Goal: Task Accomplishment & Management: Manage account settings

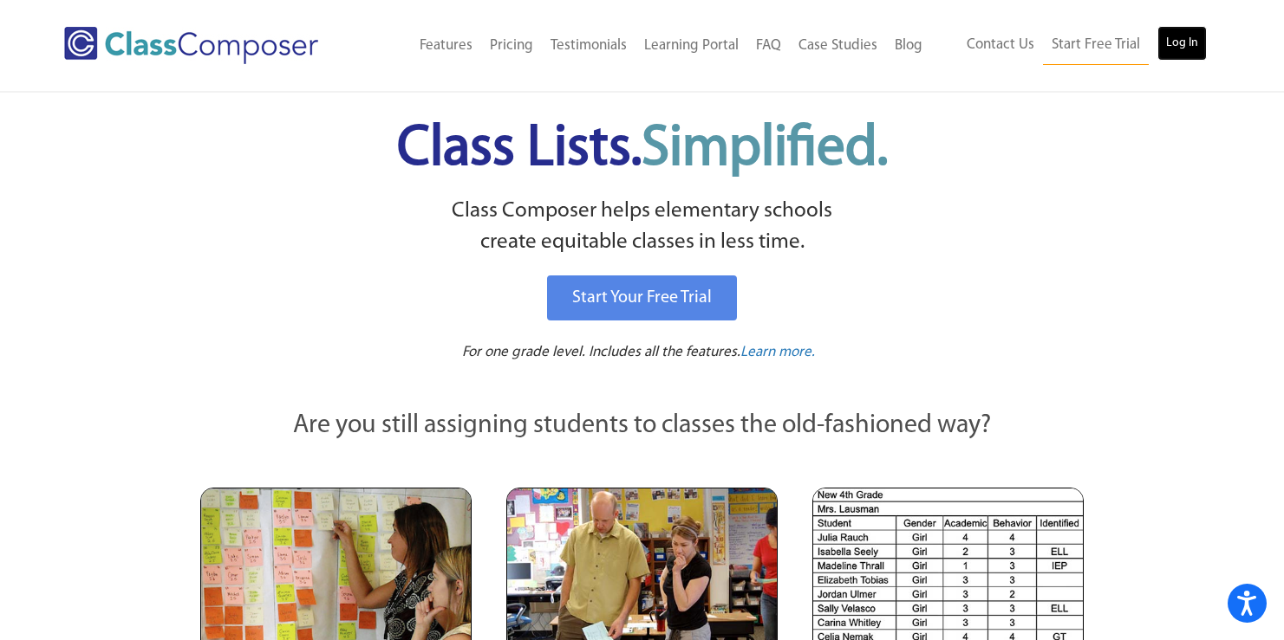
click at [1192, 48] on link "Log In" at bounding box center [1181, 43] width 49 height 35
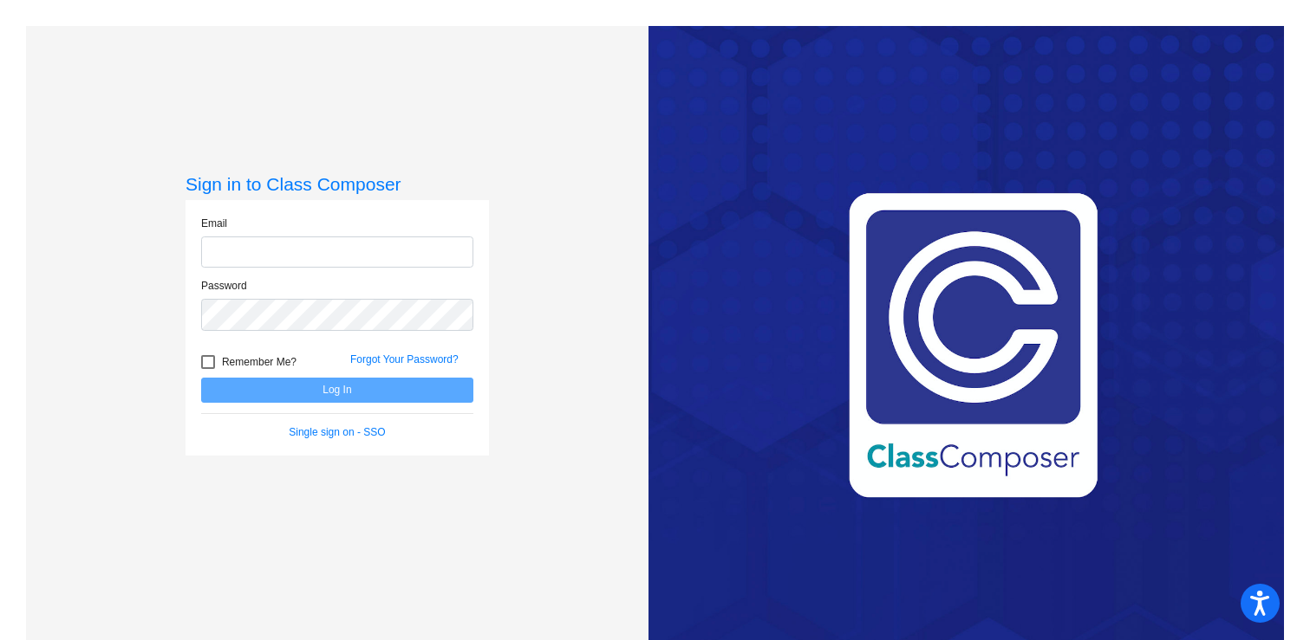
type input "[EMAIL_ADDRESS][DOMAIN_NAME]"
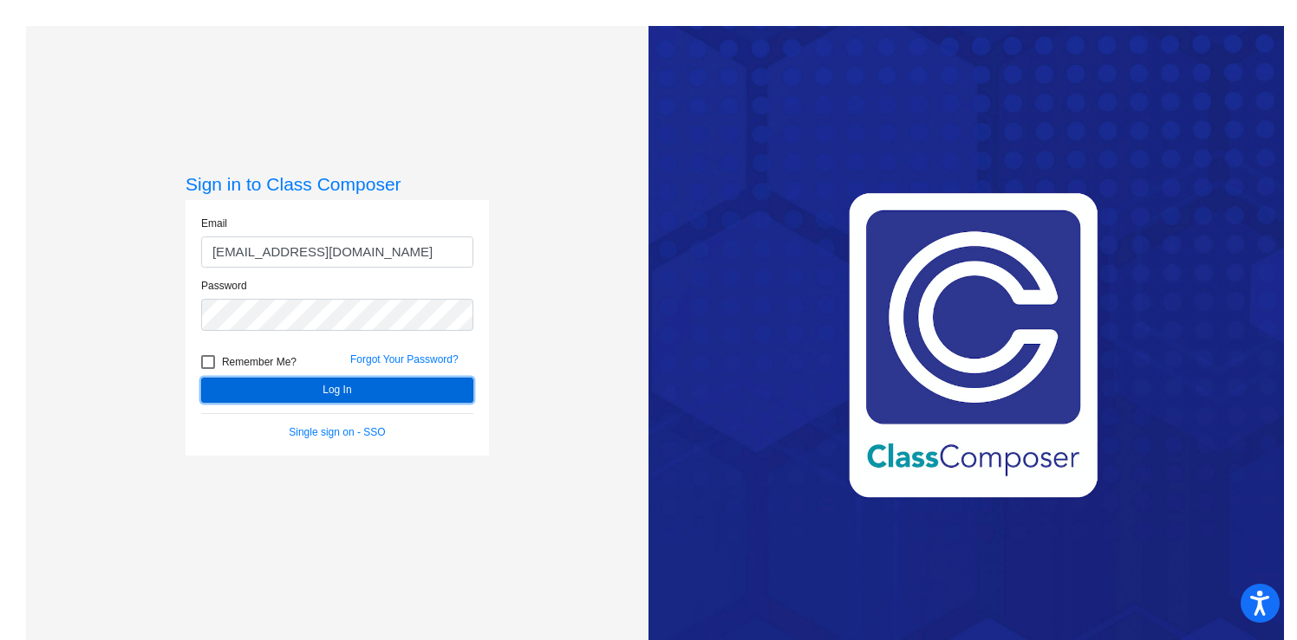
click at [309, 379] on button "Log In" at bounding box center [337, 390] width 272 height 25
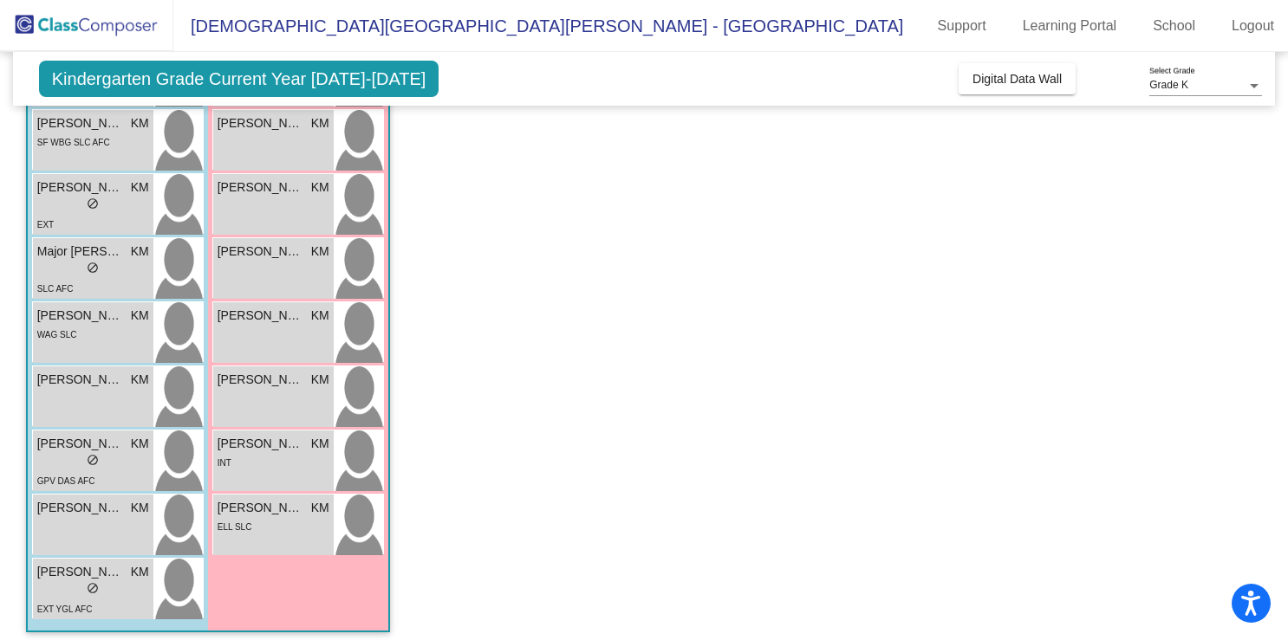
scroll to position [434, 0]
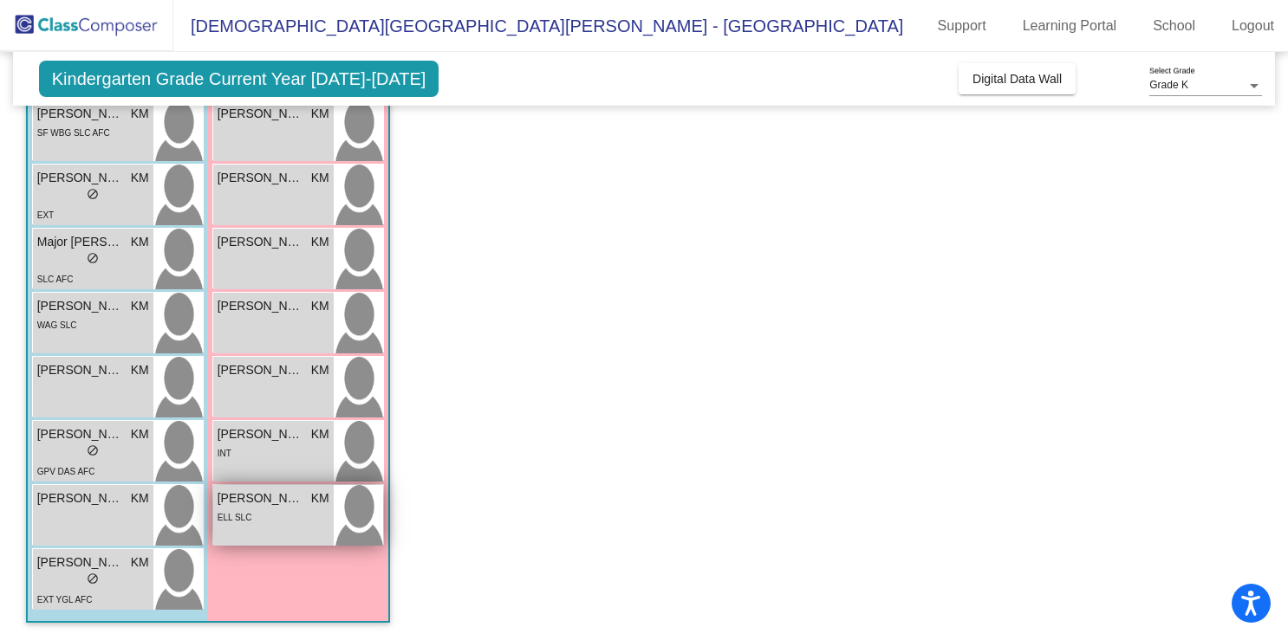
click at [257, 513] on div "ELL SLC" at bounding box center [274, 517] width 112 height 18
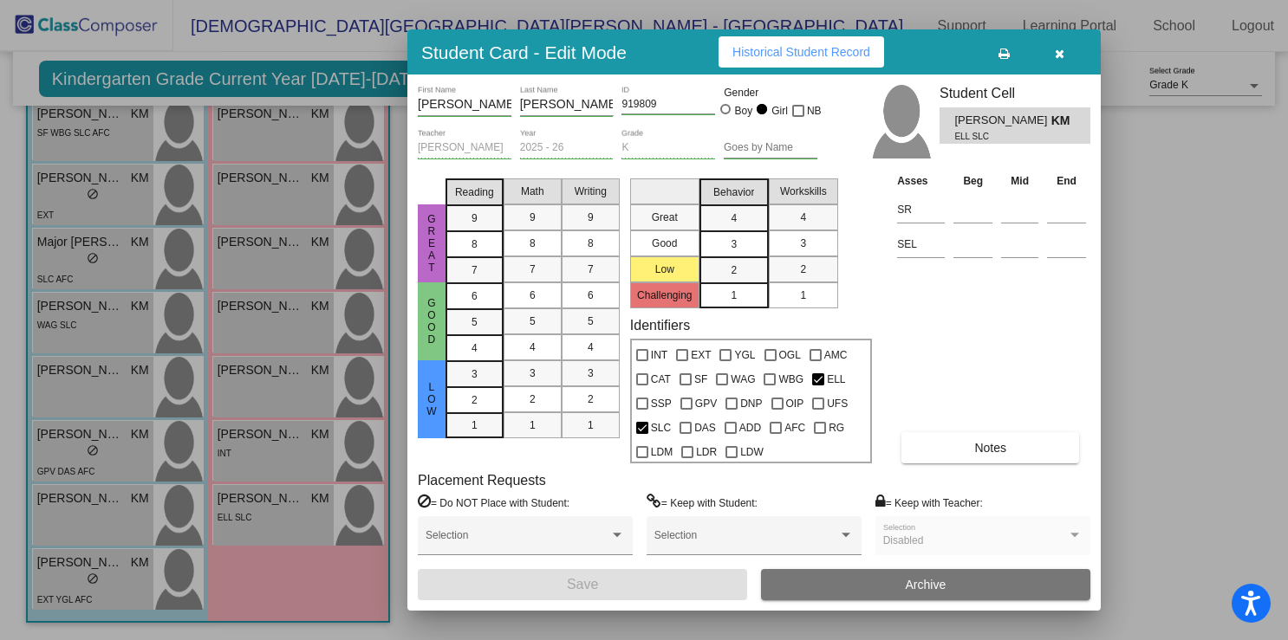
click at [1063, 54] on icon "button" at bounding box center [1060, 54] width 10 height 12
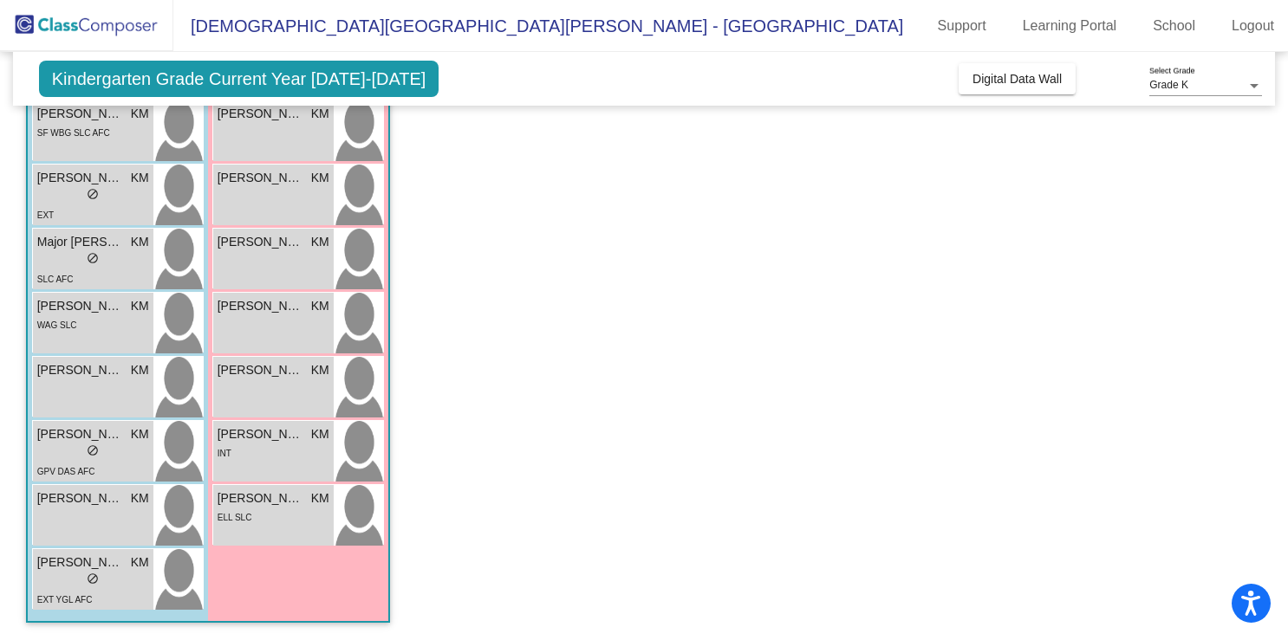
click at [296, 81] on span "Kindergarten Grade Current Year [DATE]-[DATE]" at bounding box center [239, 79] width 400 height 36
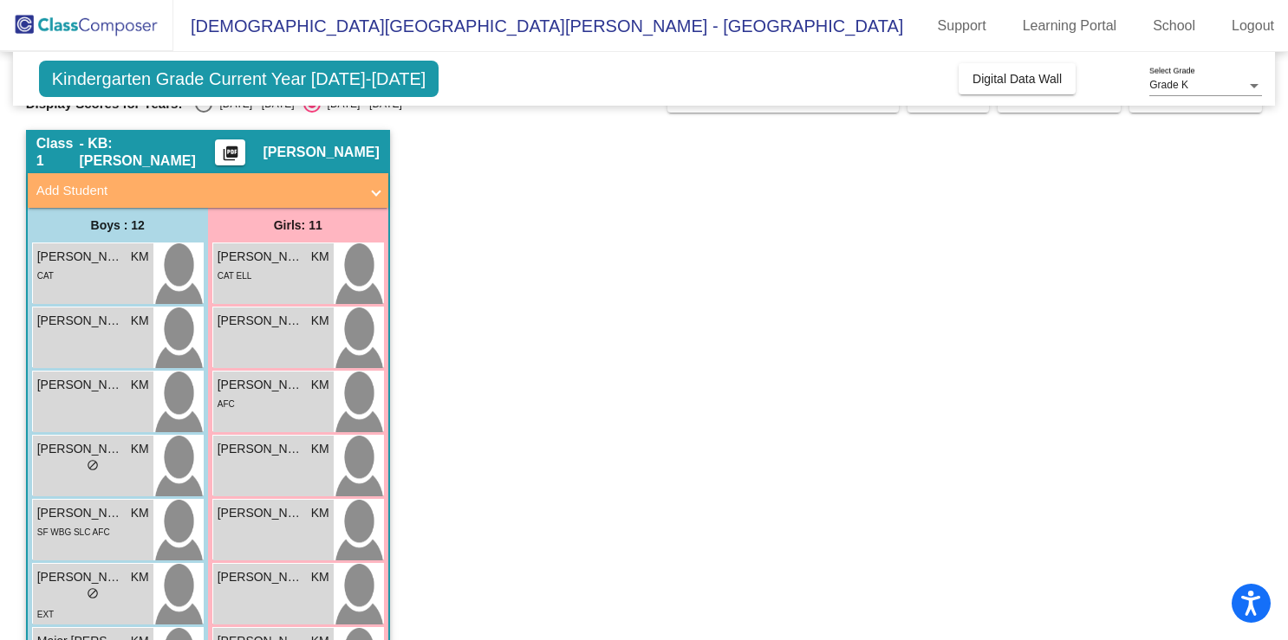
scroll to position [0, 0]
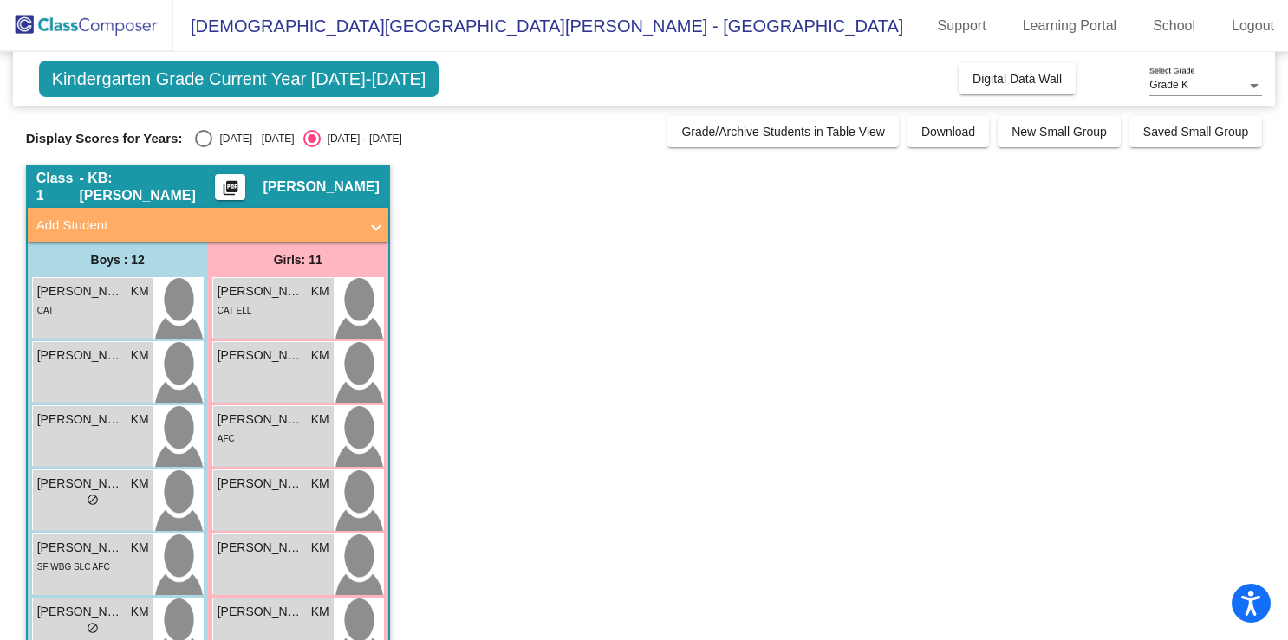
click at [209, 136] on div "Select an option" at bounding box center [203, 138] width 17 height 17
click at [204, 147] on input "[DATE] - [DATE]" at bounding box center [203, 147] width 1 height 1
radio input "true"
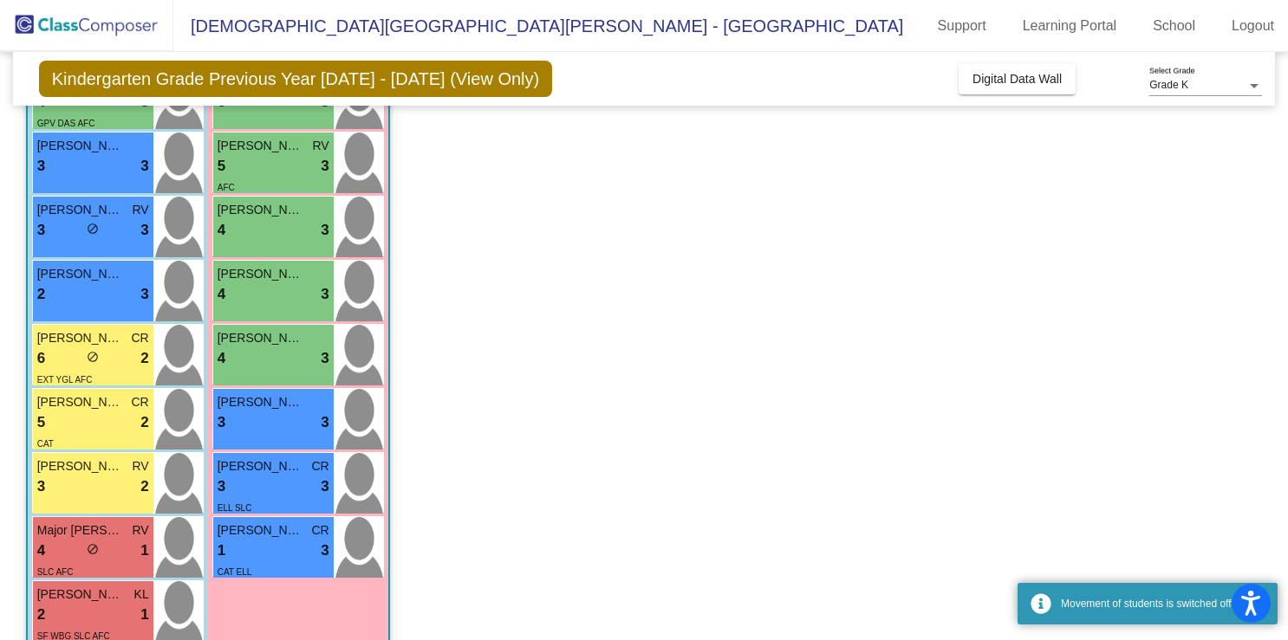
scroll to position [434, 0]
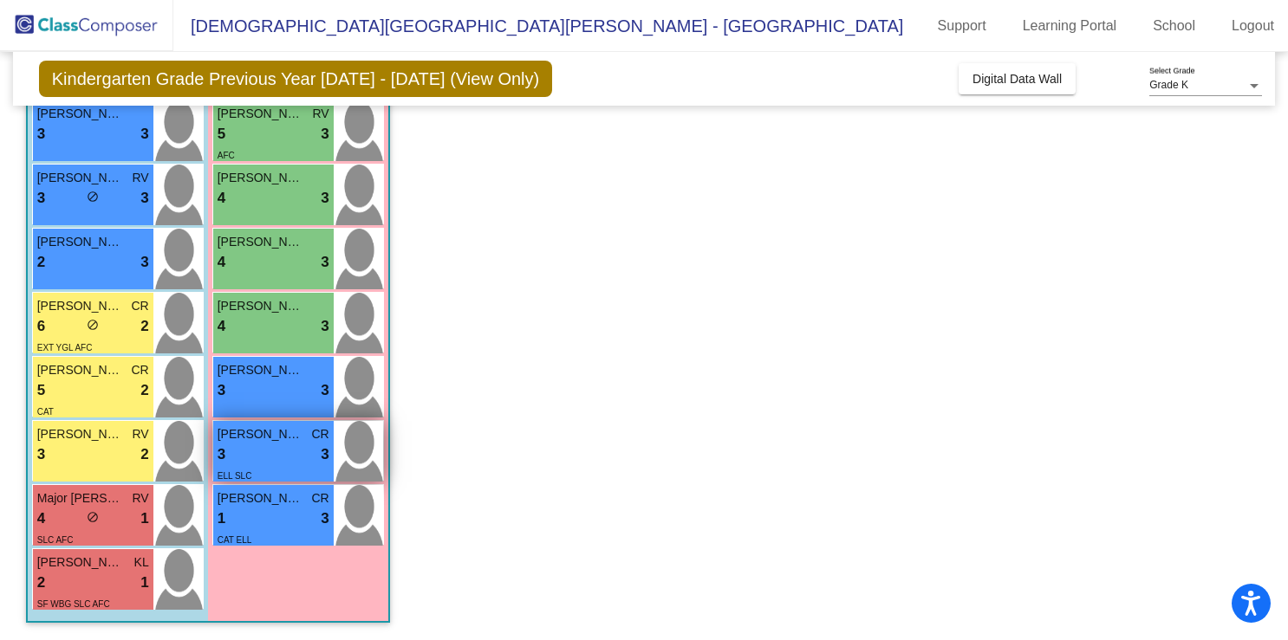
click at [263, 452] on div "3 lock do_not_disturb_alt 3" at bounding box center [274, 455] width 112 height 23
